Goal: Navigation & Orientation: Find specific page/section

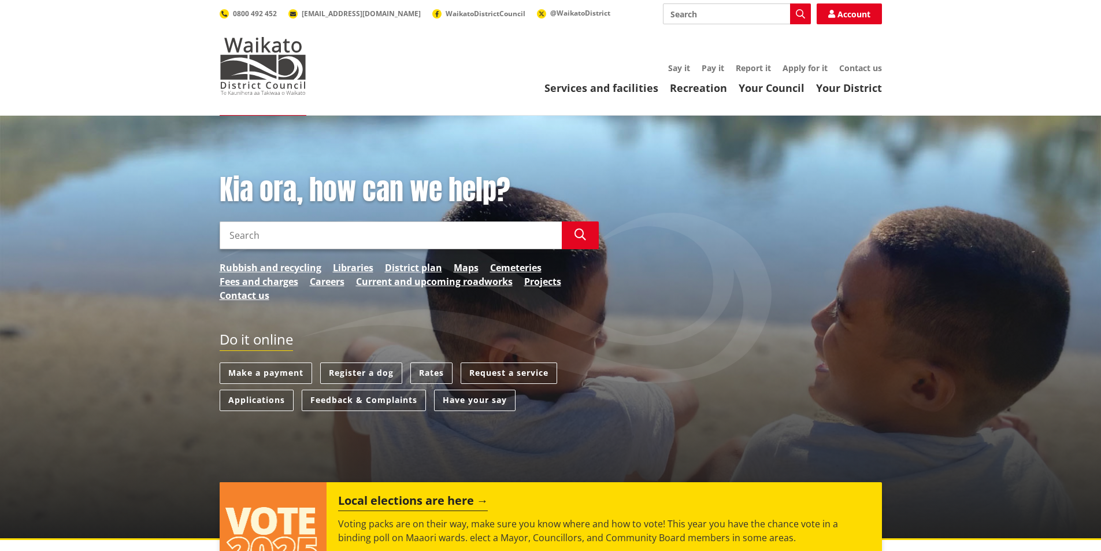
click at [702, 18] on input "Search" at bounding box center [737, 13] width 148 height 21
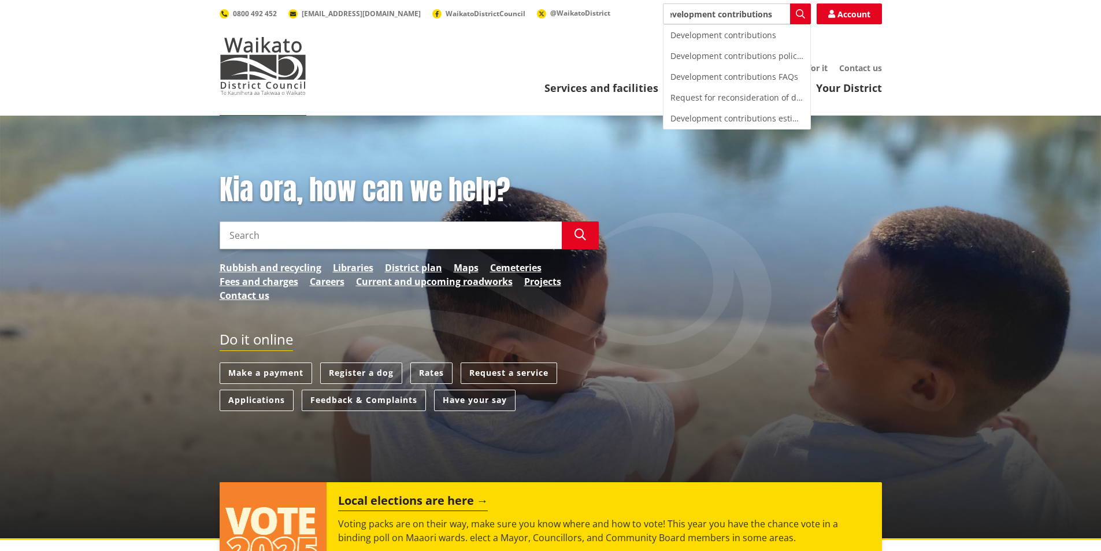
type input "development contributions"
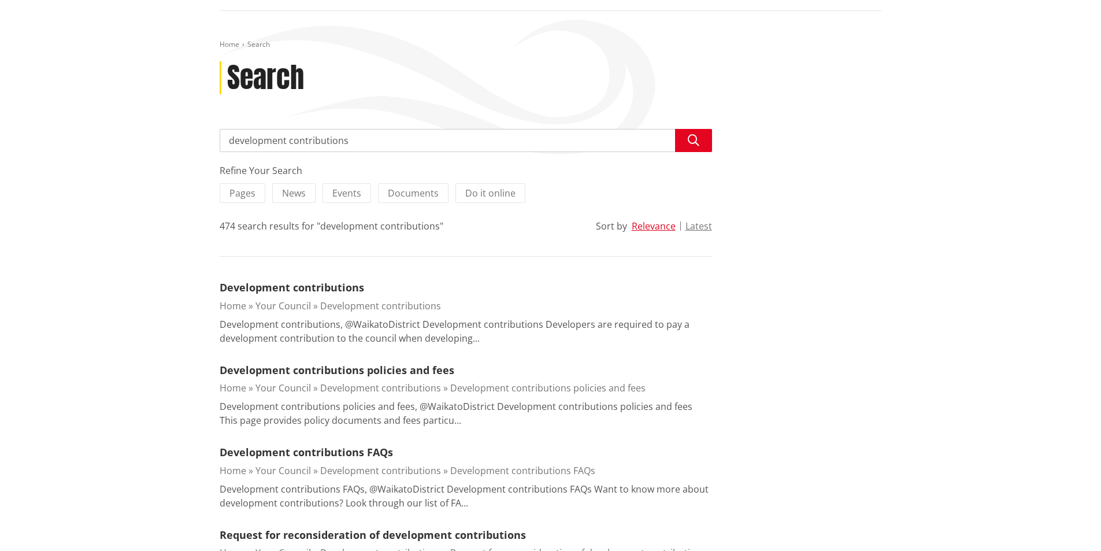
scroll to position [116, 0]
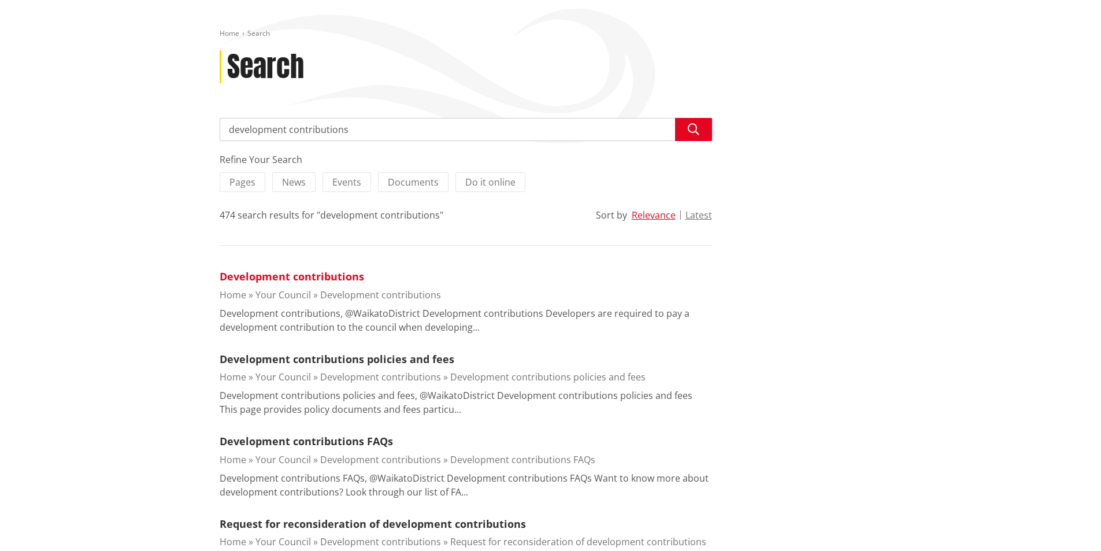
click at [327, 276] on link "Development contributions" at bounding box center [292, 276] width 145 height 14
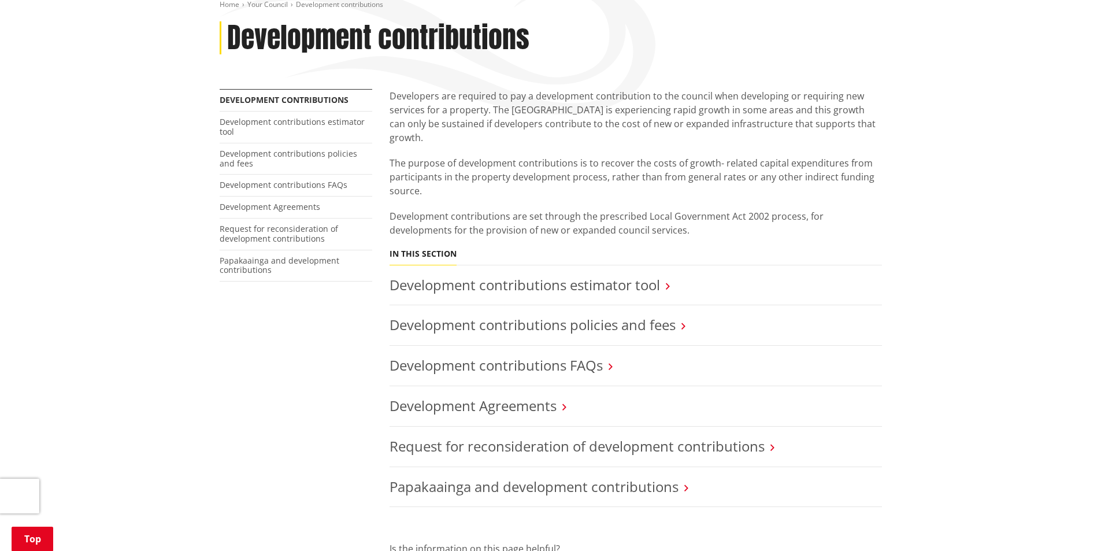
scroll to position [173, 0]
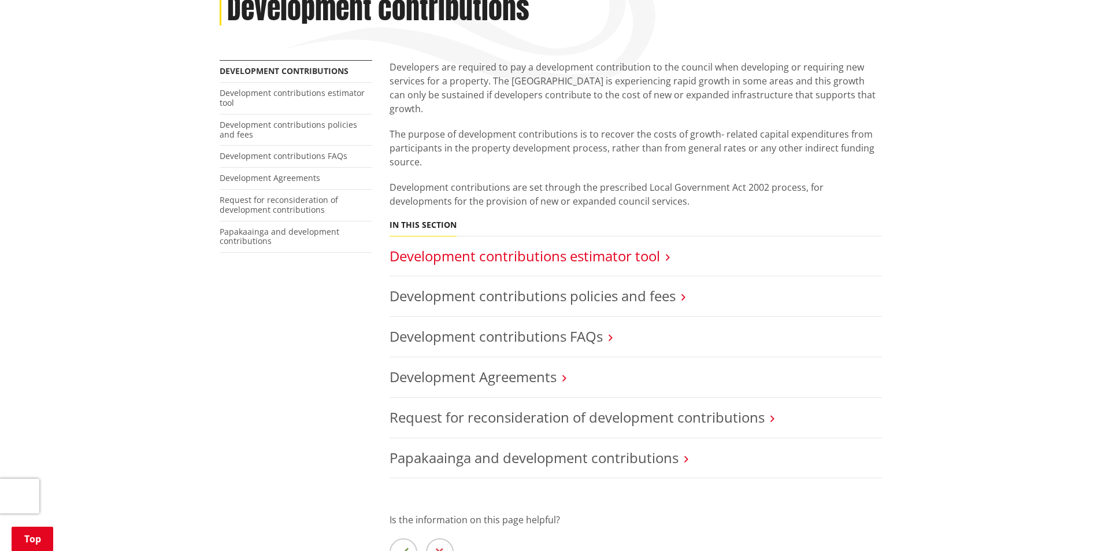
click at [653, 246] on link "Development contributions estimator tool" at bounding box center [525, 255] width 271 height 19
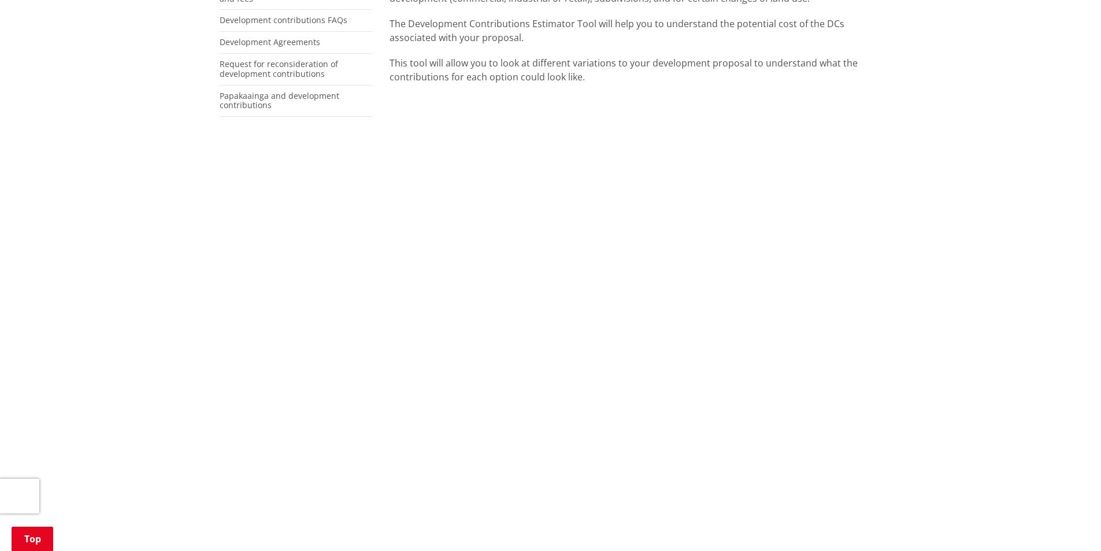
scroll to position [289, 0]
